Goal: Information Seeking & Learning: Learn about a topic

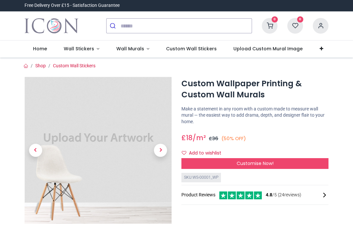
click at [92, 51] on span "Wall Stickers" at bounding box center [79, 48] width 30 height 7
click at [88, 49] on span "Wall Stickers" at bounding box center [79, 48] width 30 height 7
click at [91, 51] on span "Wall Stickers" at bounding box center [79, 48] width 30 height 7
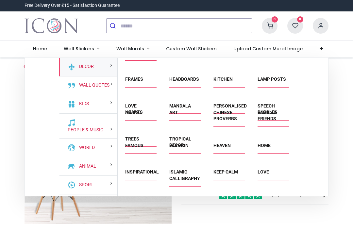
scroll to position [93, 0]
click at [191, 108] on link "Mandala" at bounding box center [180, 105] width 22 height 5
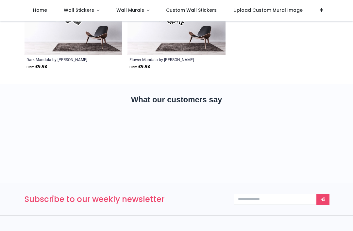
scroll to position [1151, 0]
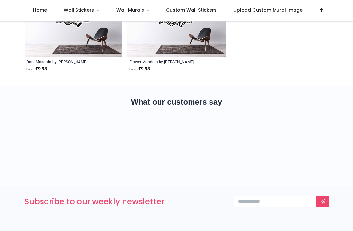
click at [93, 10] on span "Wall Stickers" at bounding box center [80, 10] width 32 height 7
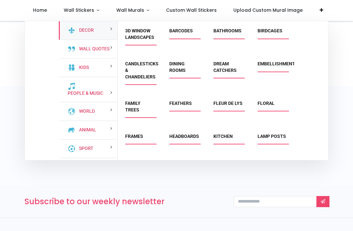
click at [140, 106] on link "Family Trees" at bounding box center [132, 107] width 15 height 12
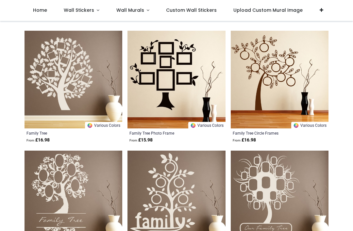
scroll to position [116, 0]
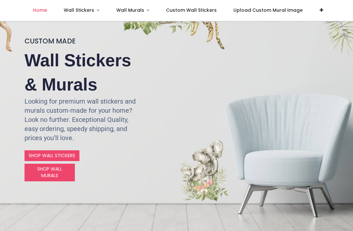
scroll to position [55, 0]
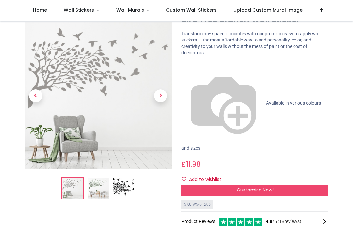
scroll to position [28, 0]
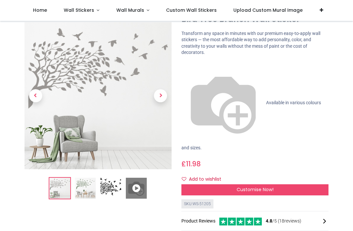
click at [85, 192] on img at bounding box center [85, 188] width 21 height 21
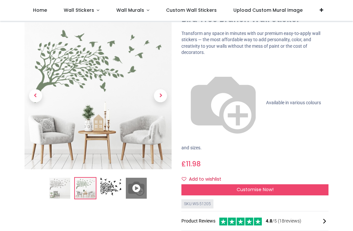
click at [114, 186] on img at bounding box center [110, 188] width 21 height 21
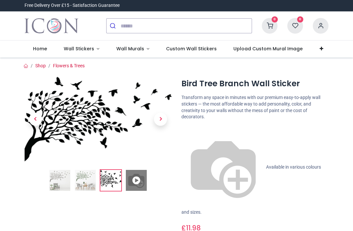
scroll to position [0, 0]
